Goal: Information Seeking & Learning: Learn about a topic

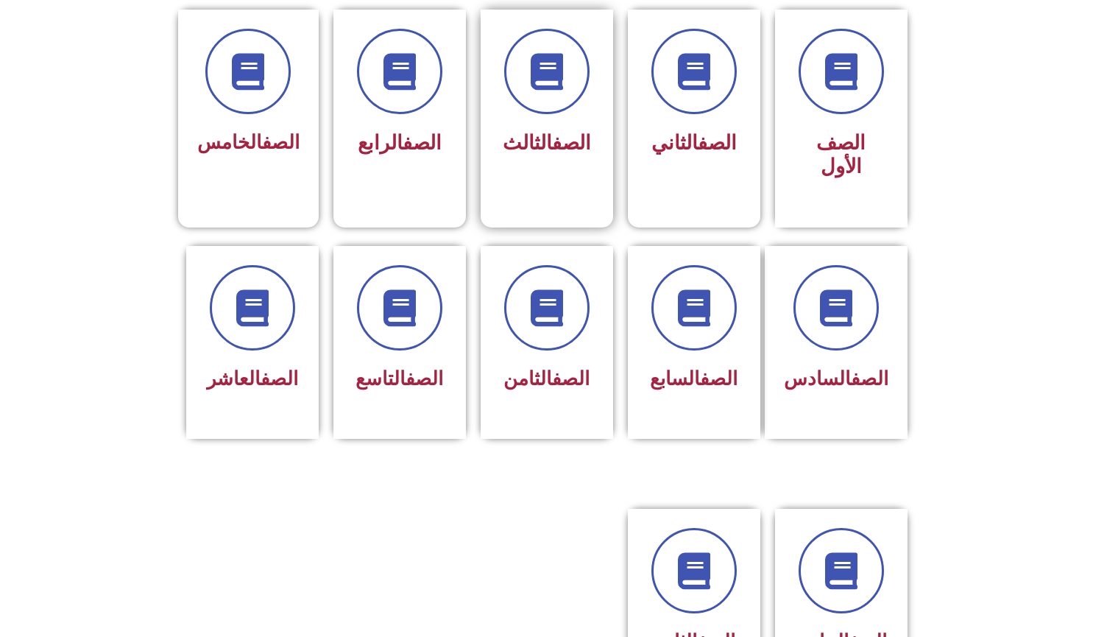
scroll to position [403, 0]
click at [419, 334] on div "الصف التاسع" at bounding box center [399, 332] width 93 height 132
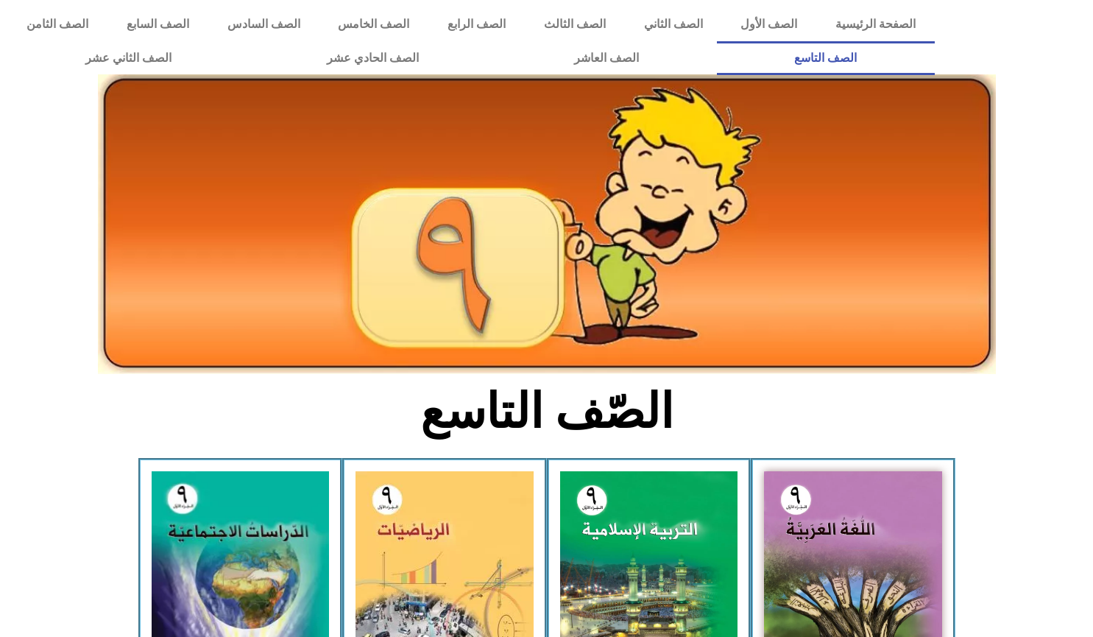
scroll to position [290, 0]
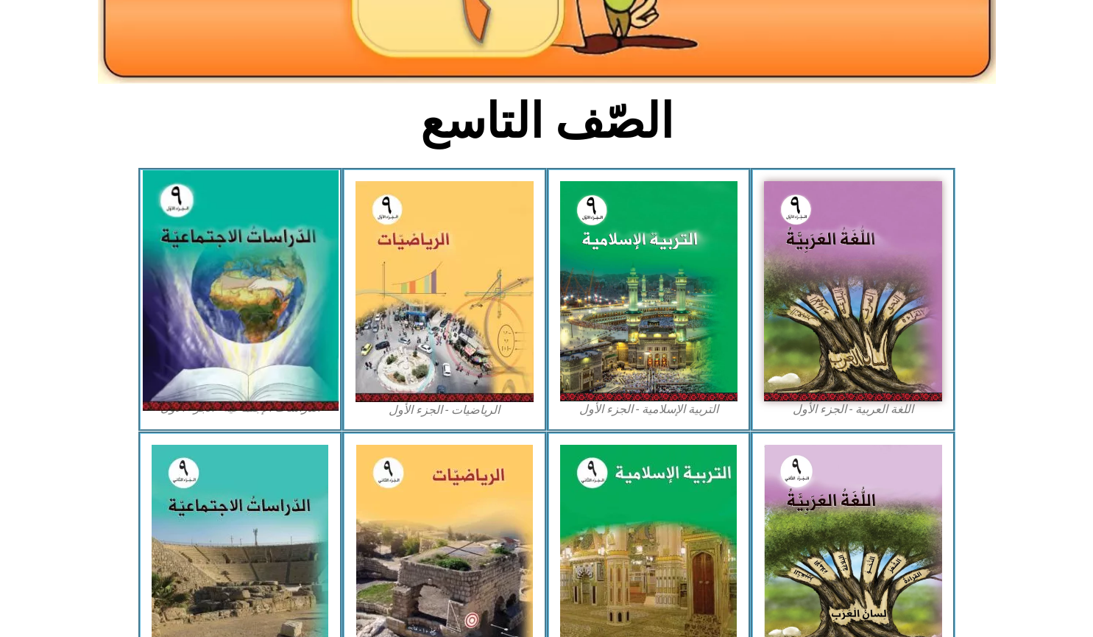
click at [253, 293] on img at bounding box center [240, 291] width 196 height 241
drag, startPoint x: 249, startPoint y: 335, endPoint x: 202, endPoint y: 349, distance: 48.4
click at [202, 349] on img at bounding box center [240, 291] width 196 height 241
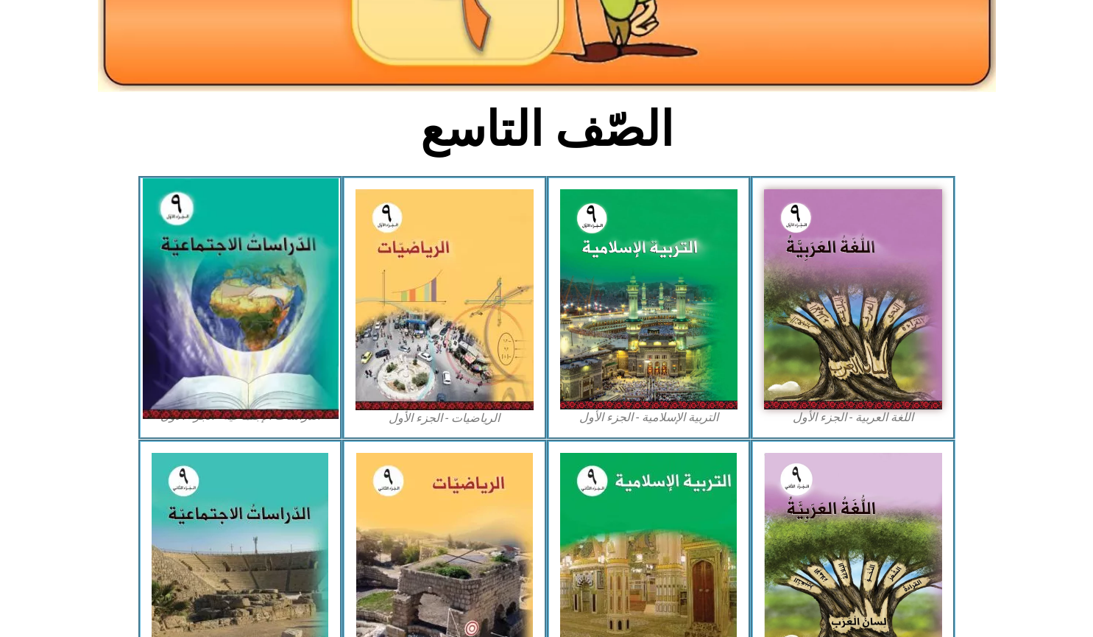
scroll to position [0, 0]
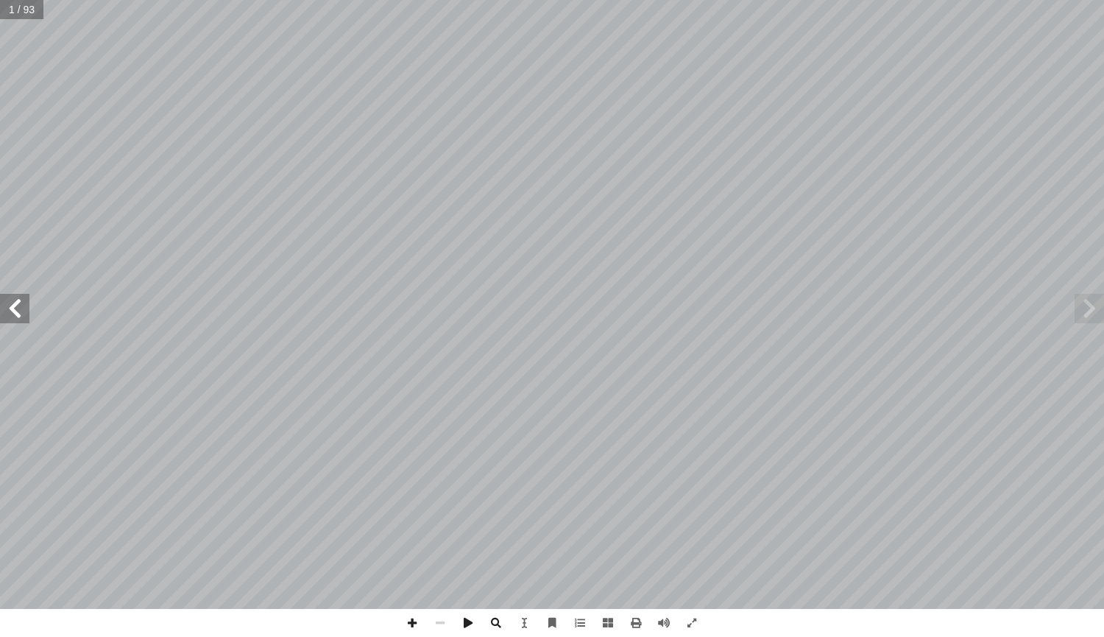
click at [4, 316] on span at bounding box center [14, 308] width 29 height 29
click at [606, 623] on span at bounding box center [608, 623] width 28 height 28
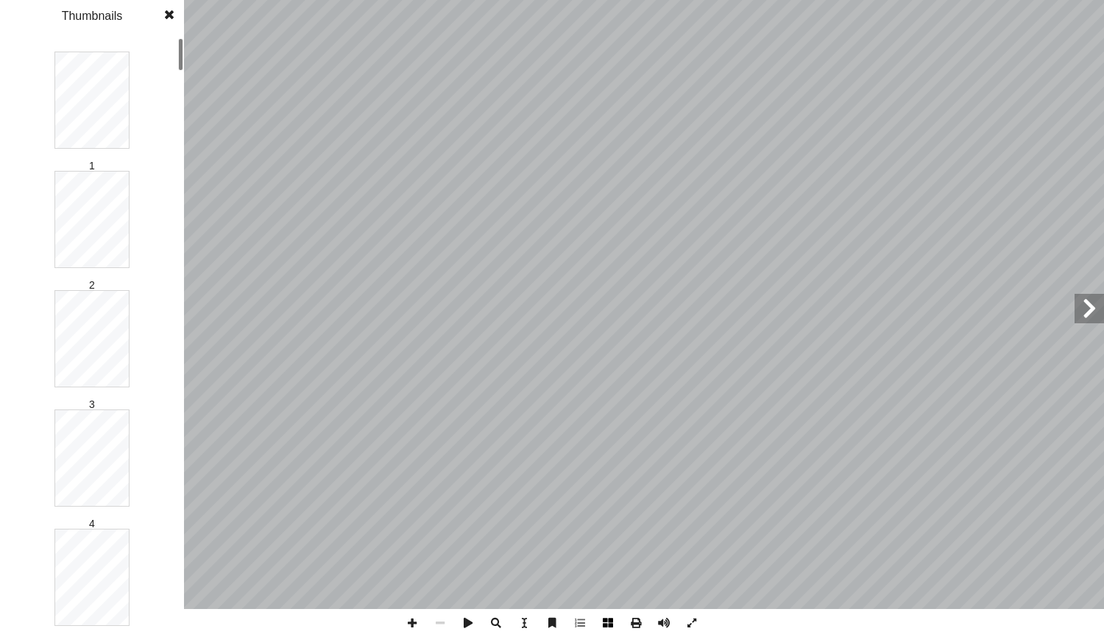
click at [600, 623] on span at bounding box center [608, 623] width 28 height 28
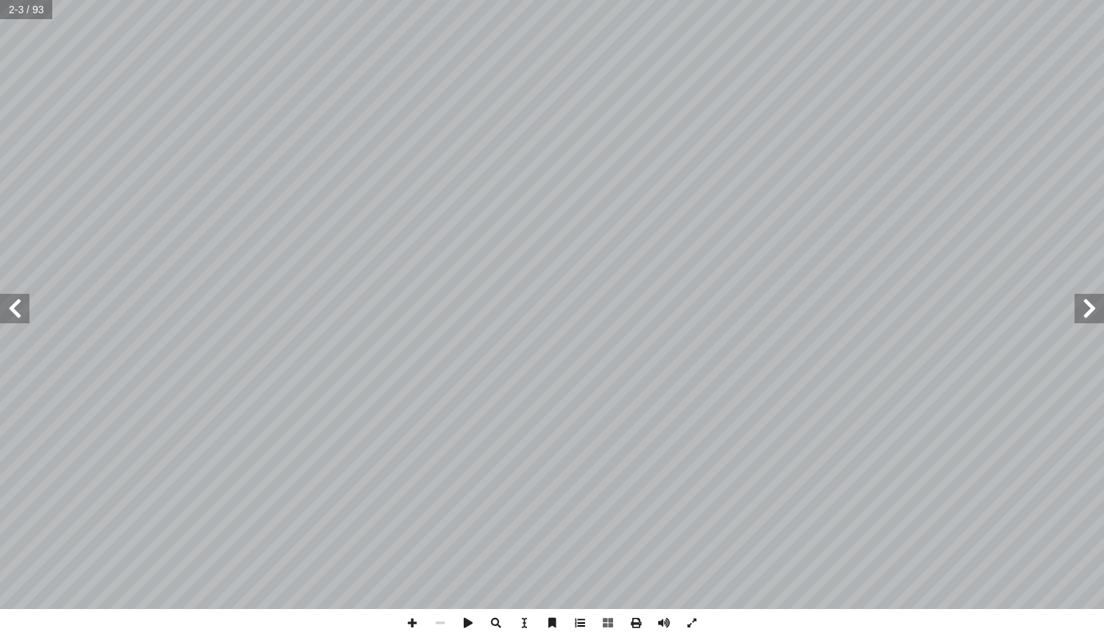
click at [574, 623] on span at bounding box center [580, 623] width 28 height 28
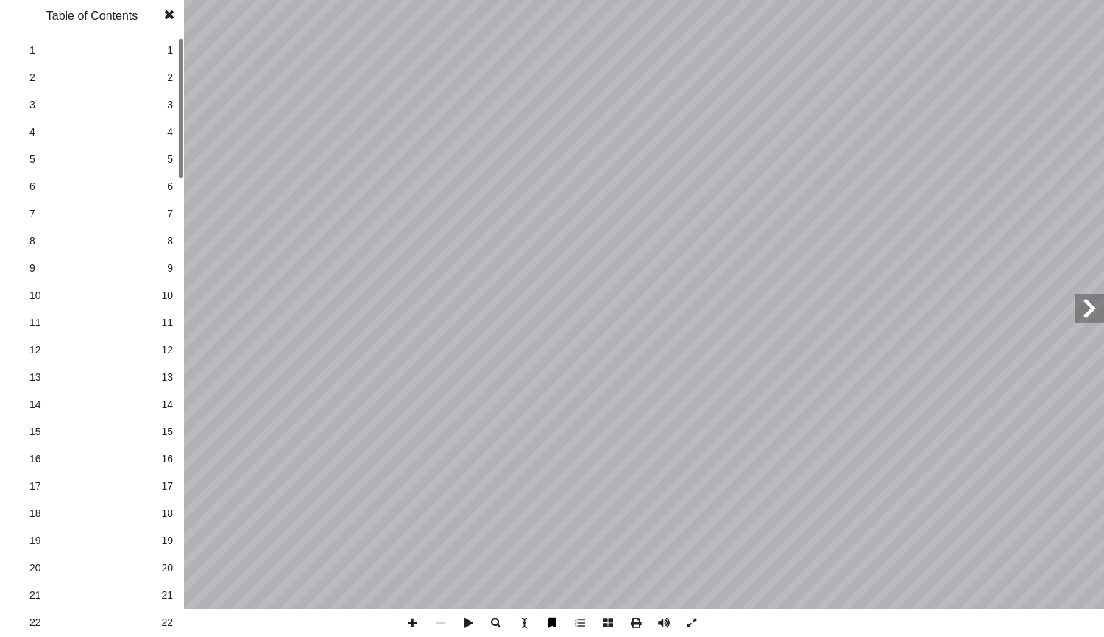
drag, startPoint x: 574, startPoint y: 623, endPoint x: 553, endPoint y: 620, distance: 21.5
click at [553, 620] on span at bounding box center [552, 623] width 28 height 28
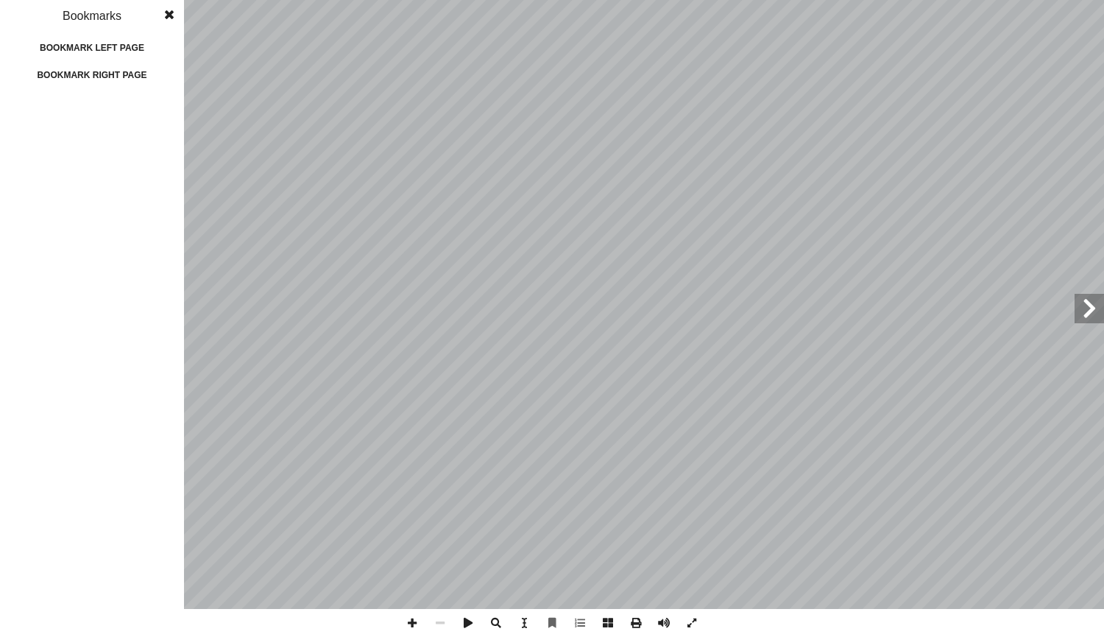
click at [164, 16] on span at bounding box center [169, 14] width 26 height 29
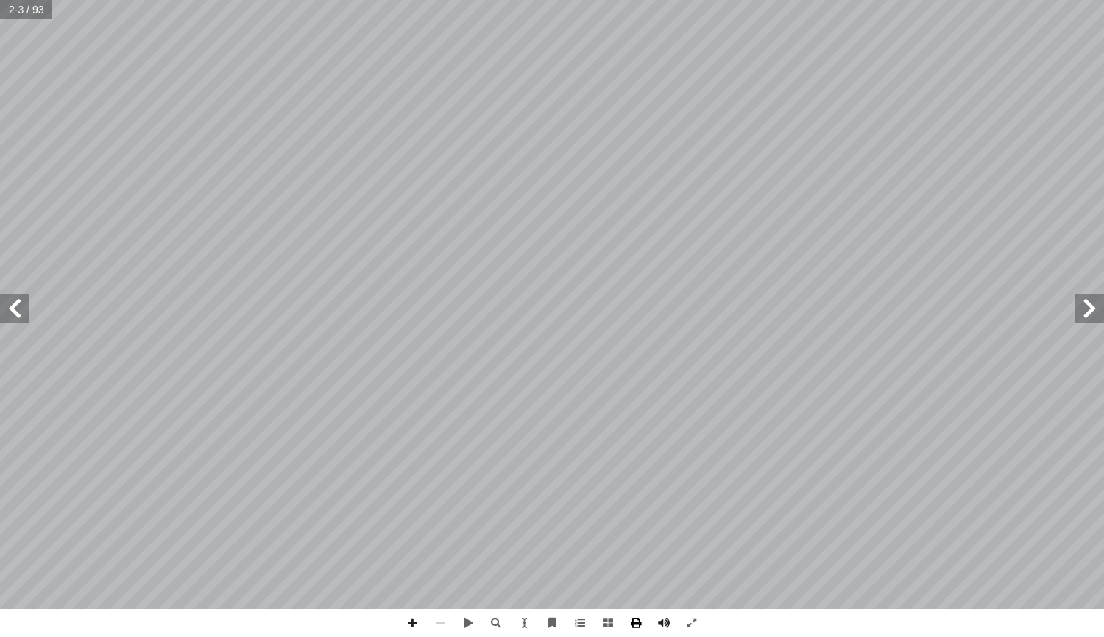
click at [639, 620] on span at bounding box center [636, 623] width 28 height 28
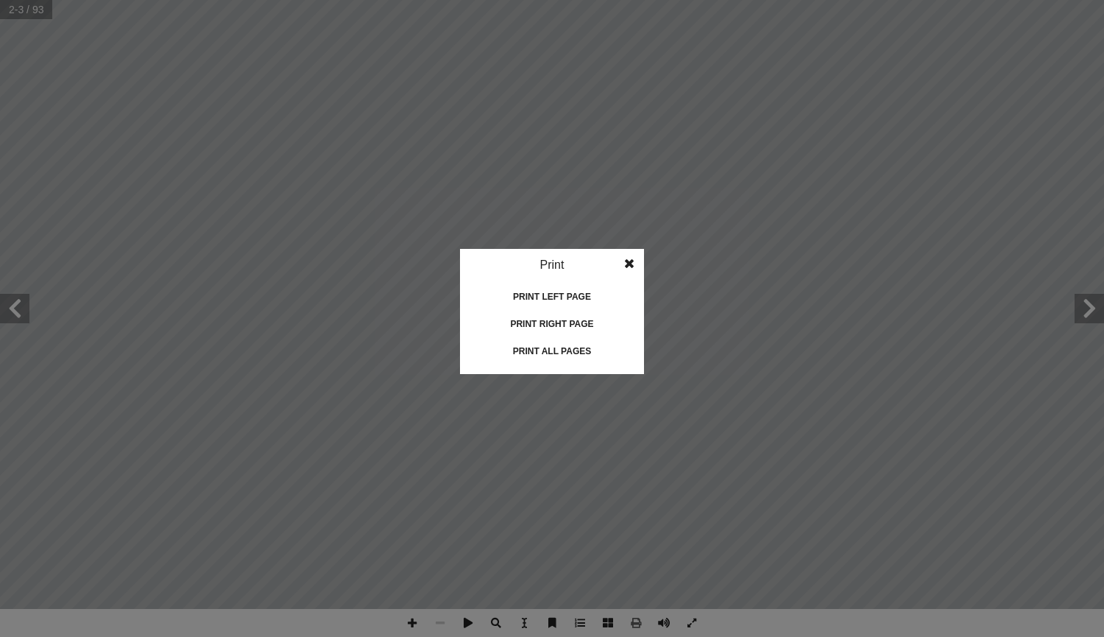
click at [626, 260] on span at bounding box center [629, 263] width 26 height 29
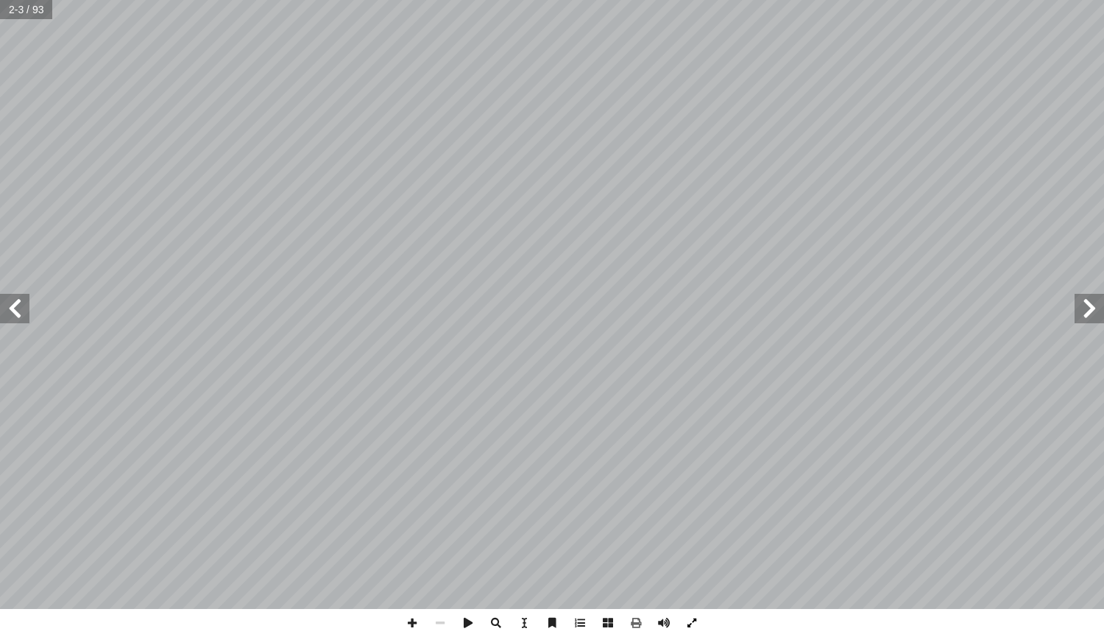
click at [695, 621] on span at bounding box center [692, 623] width 28 height 28
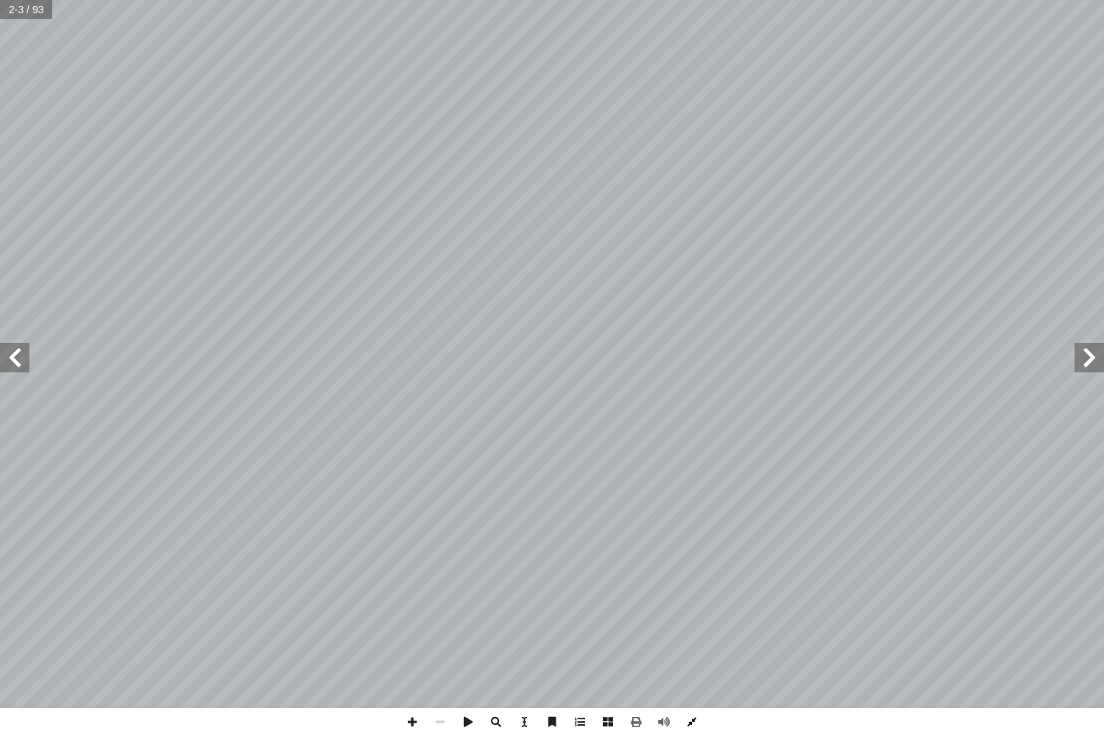
click at [692, 636] on span at bounding box center [692, 722] width 28 height 28
